Goal: Task Accomplishment & Management: Use online tool/utility

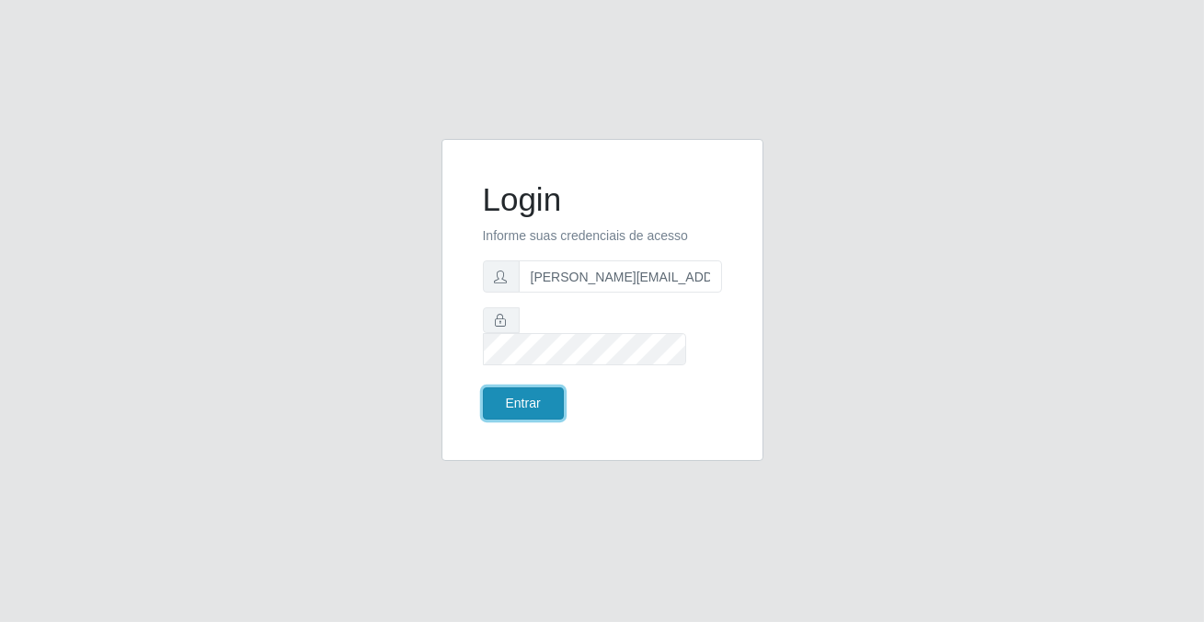
click at [528, 392] on button "Entrar" at bounding box center [523, 403] width 81 height 32
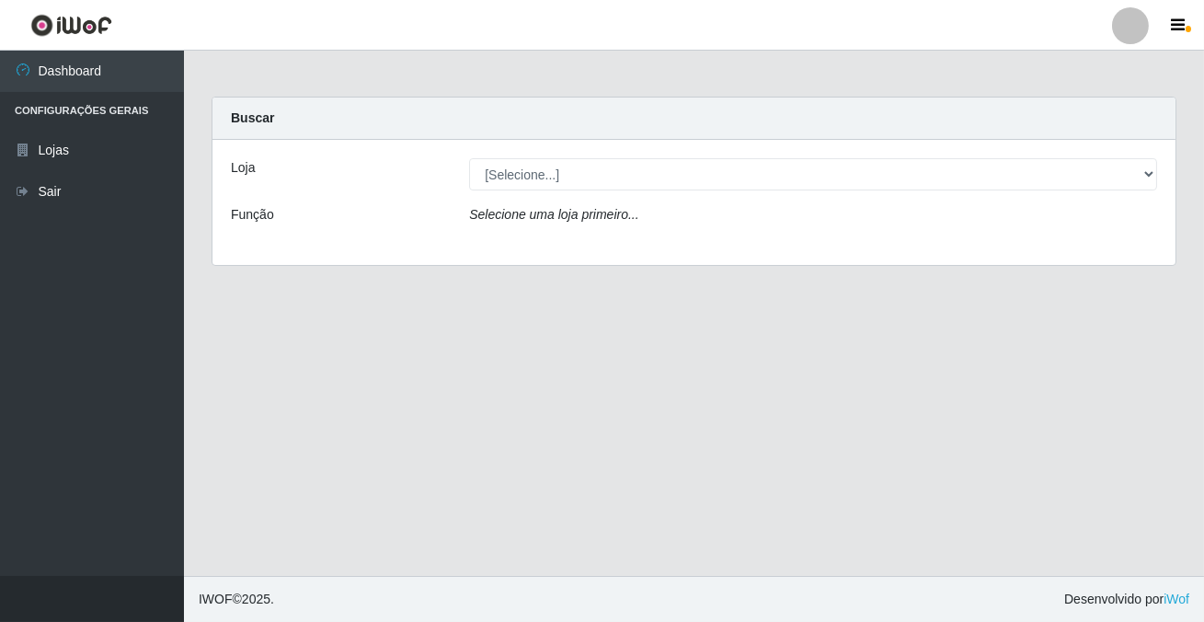
click at [474, 152] on div "Loja [Selecione...] Rede Potiguar 2 - Macaíba Função Selecione uma loja primeir…" at bounding box center [694, 202] width 963 height 125
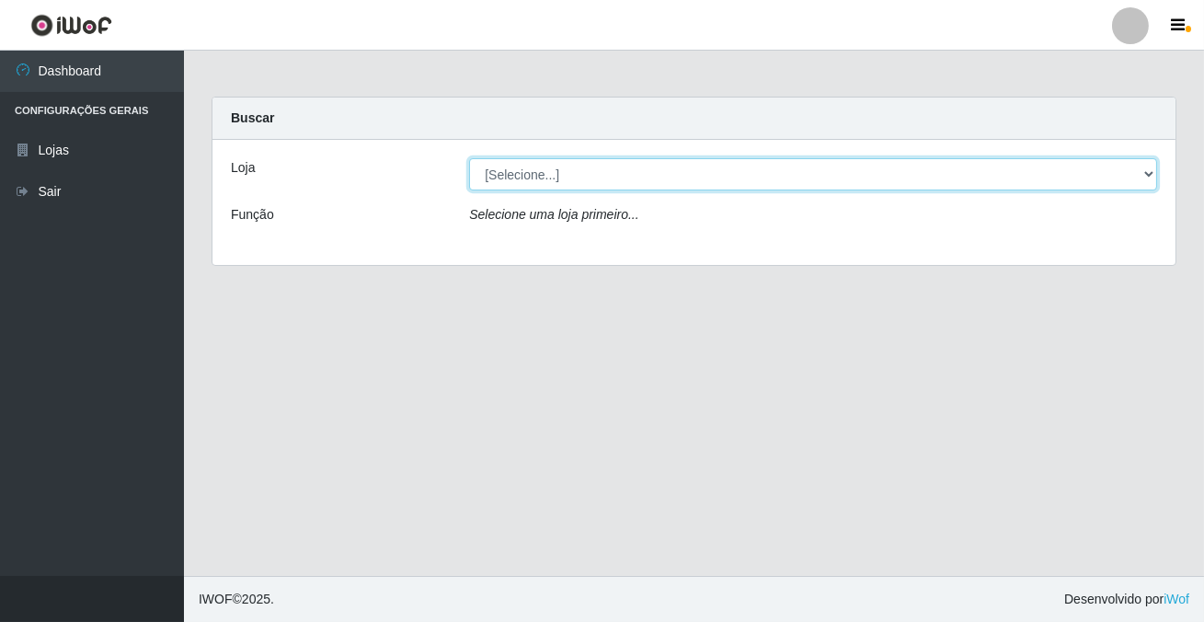
click at [516, 166] on select "[Selecione...] Rede Potiguar 2 - Macaíba" at bounding box center [813, 174] width 688 height 32
select select "101"
click at [469, 158] on select "[Selecione...] Rede Potiguar 2 - Macaíba" at bounding box center [813, 174] width 688 height 32
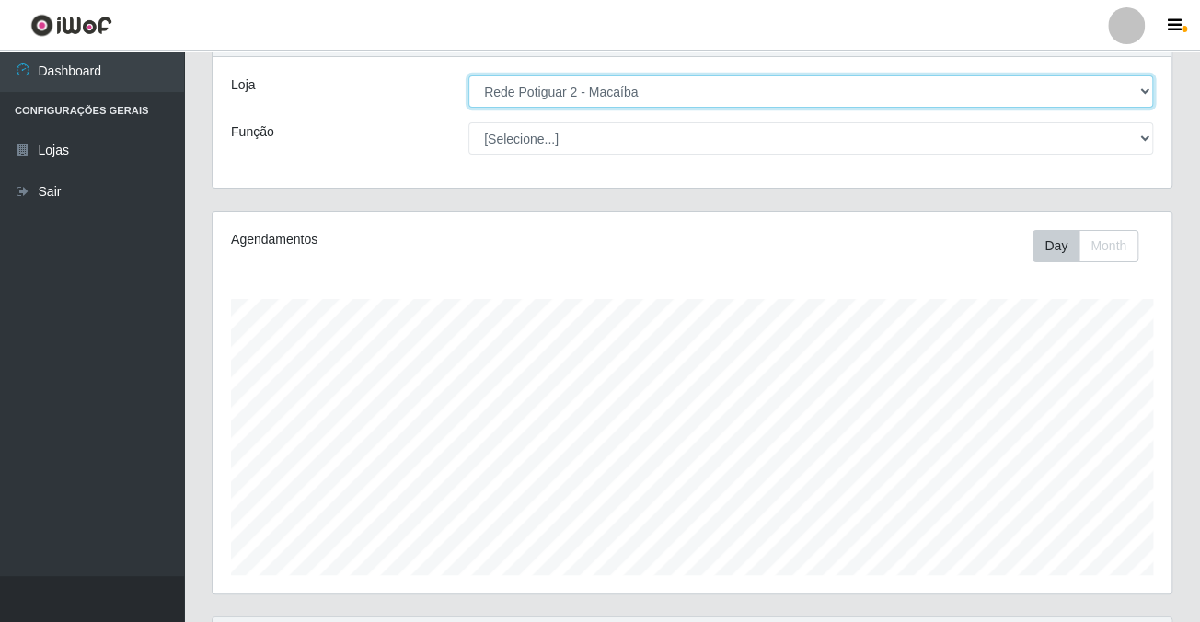
scroll to position [748, 0]
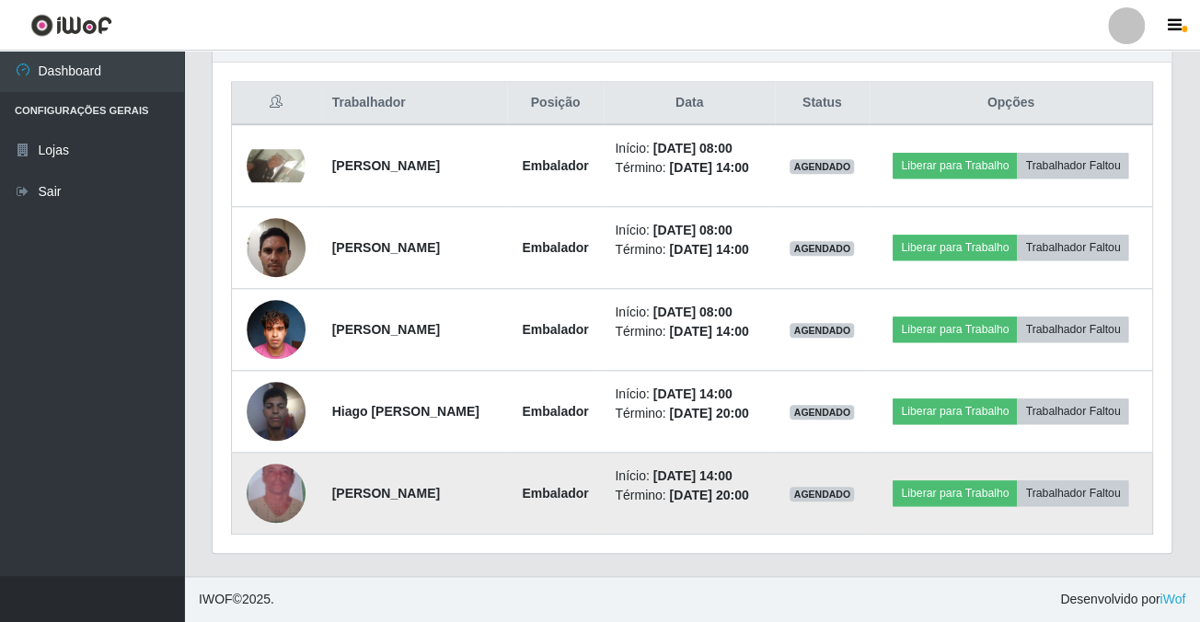
drag, startPoint x: 723, startPoint y: 395, endPoint x: 545, endPoint y: 475, distance: 195.6
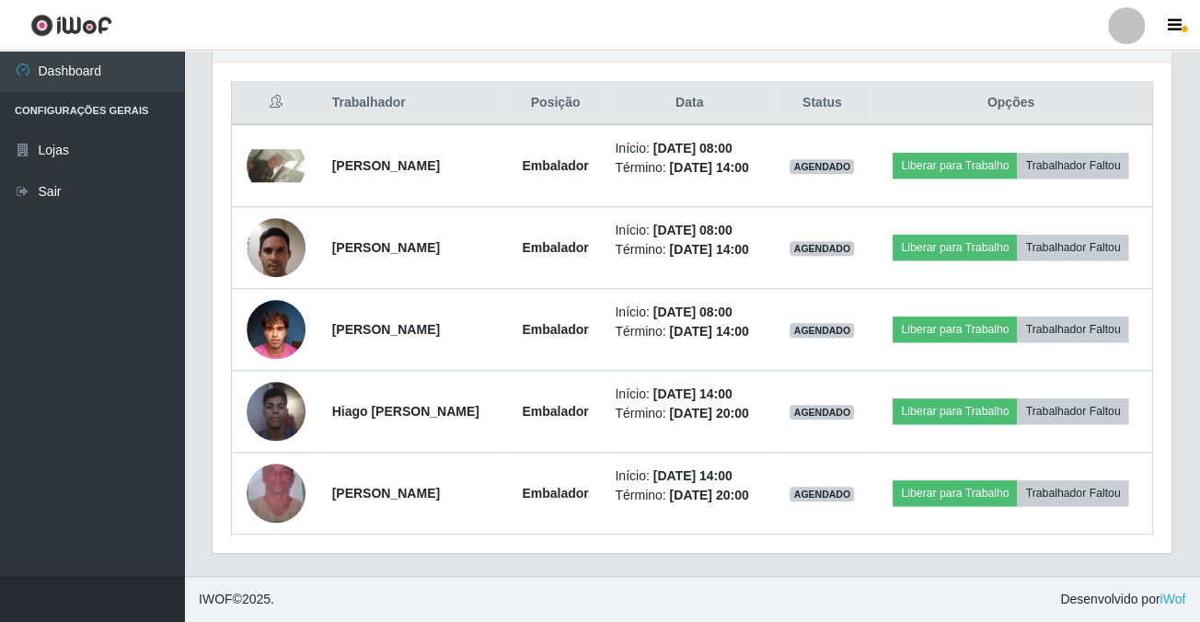
drag, startPoint x: 545, startPoint y: 475, endPoint x: 37, endPoint y: 486, distance: 508.0
click at [75, 489] on ul "Dashboard Configurações Gerais Lojas Sair" at bounding box center [92, 313] width 184 height 525
